Goal: Information Seeking & Learning: Find specific fact

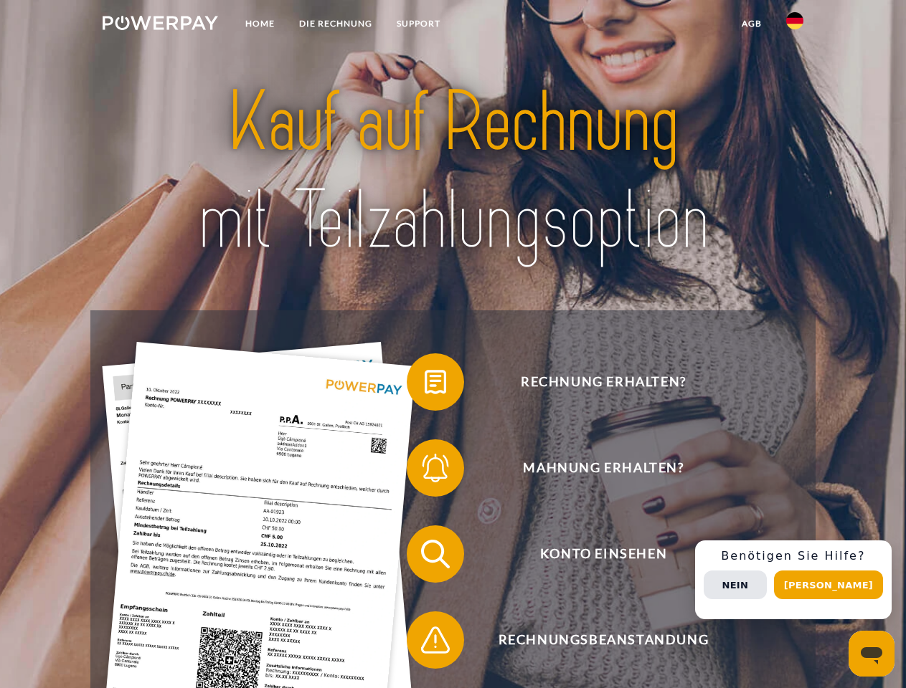
click at [160, 25] on img at bounding box center [160, 23] width 115 height 14
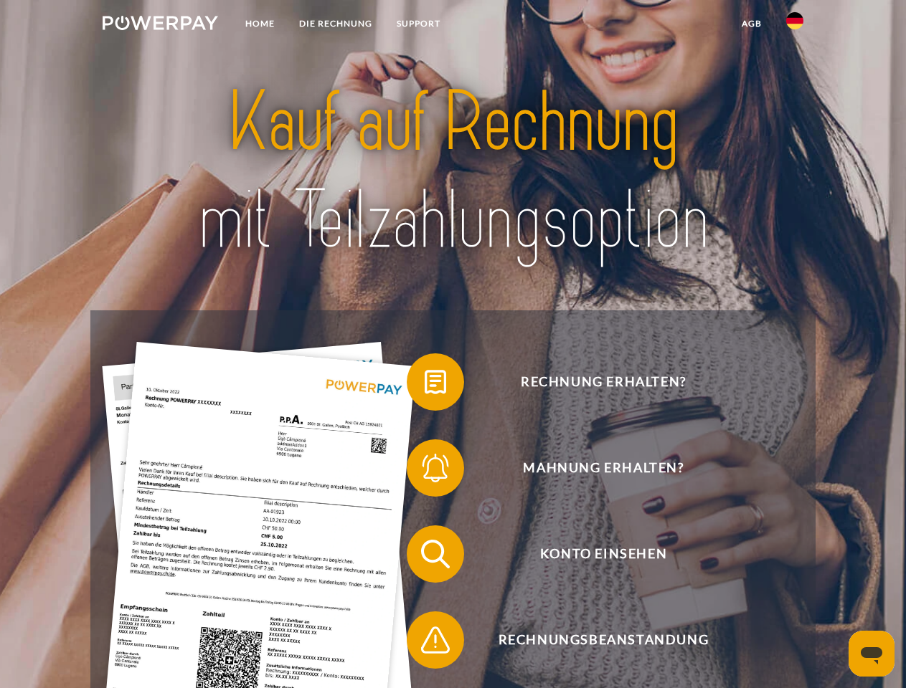
click at [795, 25] on img at bounding box center [794, 20] width 17 height 17
click at [751, 24] on link "agb" at bounding box center [751, 24] width 44 height 26
click at [425, 385] on span at bounding box center [414, 382] width 72 height 72
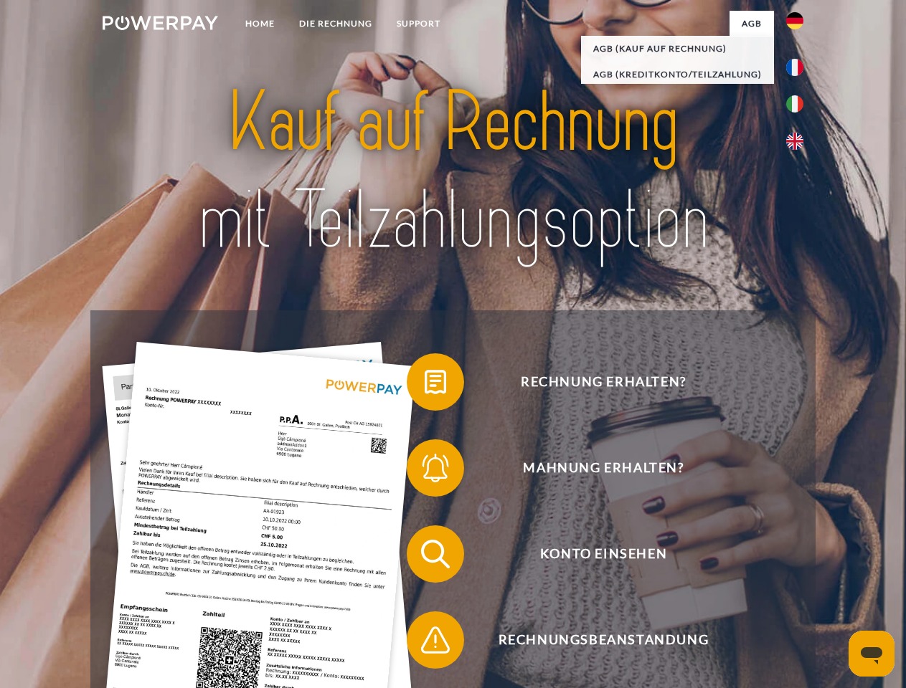
click at [425, 471] on div "Rechnung erhalten? Mahnung erhalten? Konto einsehen" at bounding box center [452, 598] width 724 height 574
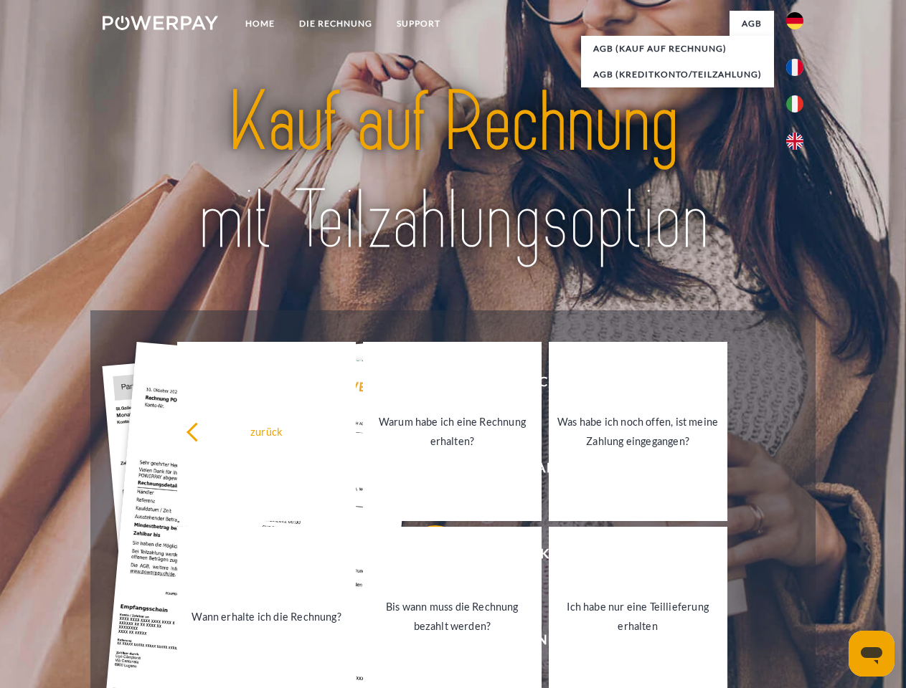
click at [425, 557] on link "Bis wann muss die Rechnung bezahlt werden?" at bounding box center [452, 616] width 179 height 179
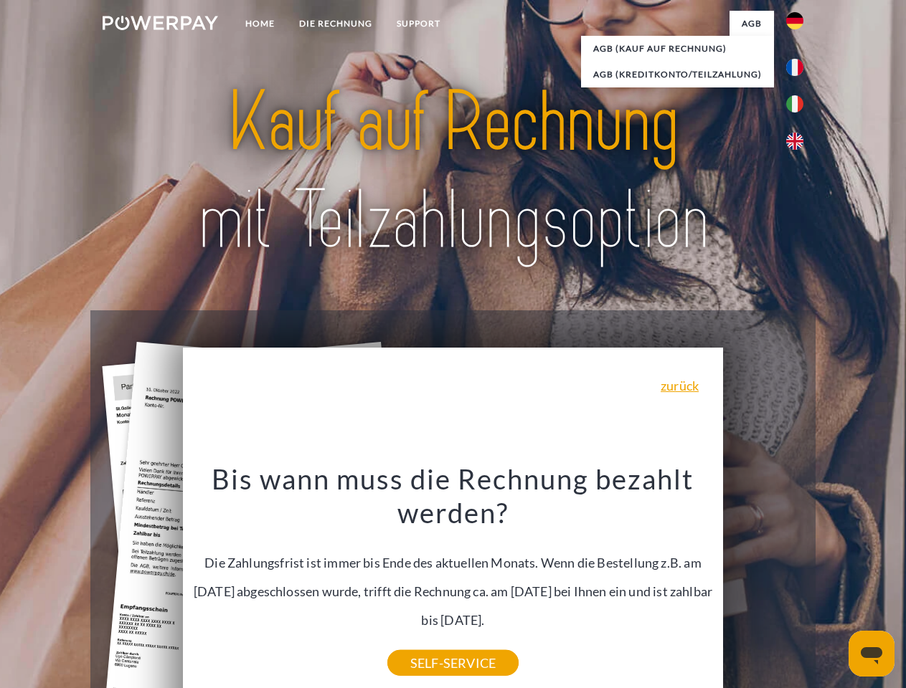
click at [798, 580] on div "Rechnung erhalten? Mahnung erhalten? Konto einsehen" at bounding box center [452, 598] width 724 height 574
click at [763, 583] on span "Konto einsehen" at bounding box center [602, 554] width 351 height 57
click at [833, 585] on header "Home DIE RECHNUNG SUPPORT" at bounding box center [453, 495] width 906 height 990
